Goal: Check status: Check status

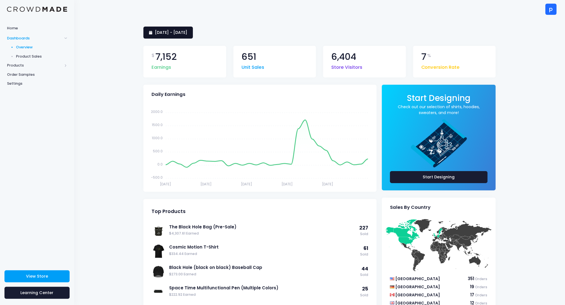
click at [187, 33] on span "[DATE] - [DATE]" at bounding box center [171, 33] width 32 height 6
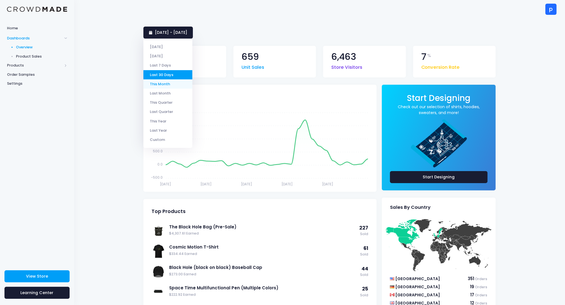
click at [168, 84] on li "This Month" at bounding box center [167, 83] width 49 height 9
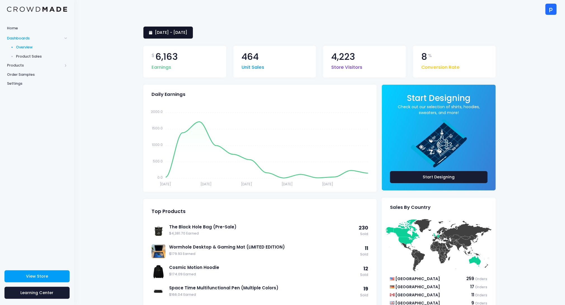
click at [187, 33] on span "[DATE] - [DATE]" at bounding box center [171, 33] width 32 height 6
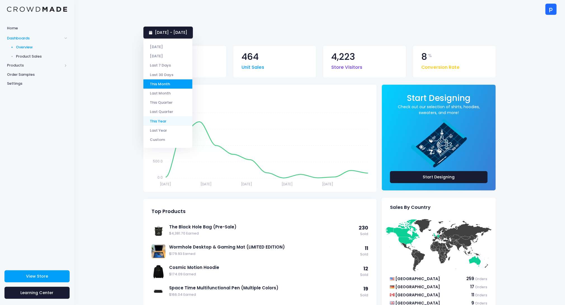
click at [171, 122] on li "This Year" at bounding box center [167, 120] width 49 height 9
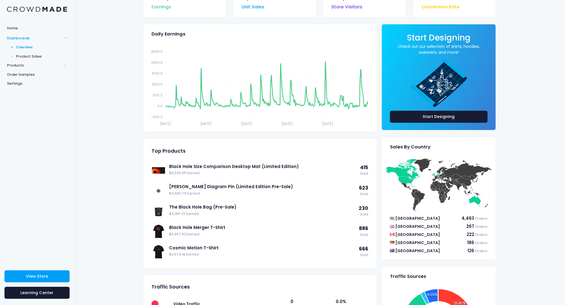
scroll to position [64, 0]
